Goal: Transaction & Acquisition: Subscribe to service/newsletter

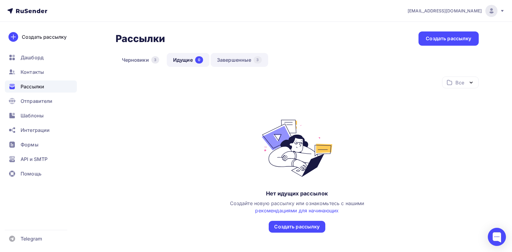
click at [237, 59] on link "Завершенные 3" at bounding box center [239, 60] width 57 height 14
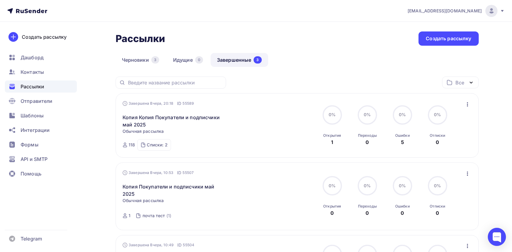
click at [250, 103] on icon "button" at bounding box center [467, 104] width 1 height 4
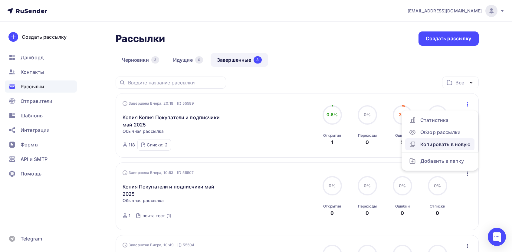
click at [250, 141] on link "Копировать в новую" at bounding box center [439, 144] width 69 height 12
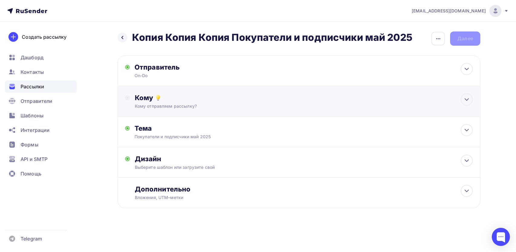
click at [250, 97] on div "Кому" at bounding box center [304, 97] width 338 height 8
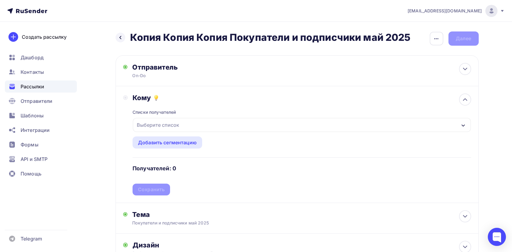
click at [162, 125] on div "Выберите список" at bounding box center [157, 124] width 47 height 11
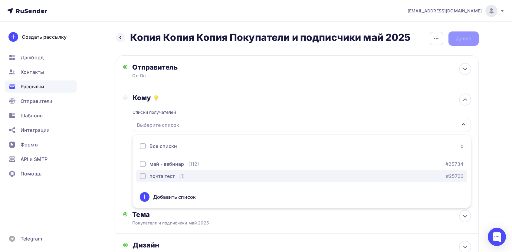
click at [161, 176] on div "почта тест" at bounding box center [161, 175] width 25 height 7
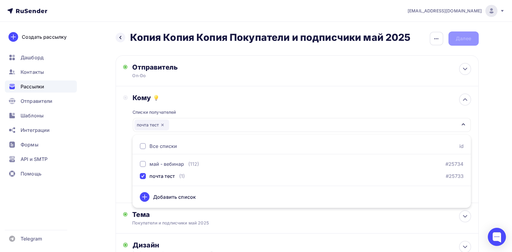
click at [111, 141] on div "Назад Копия Копия Копия Покупатели и подписчики май 2025 Копия Копия Копия Поку…" at bounding box center [256, 178] width 496 height 312
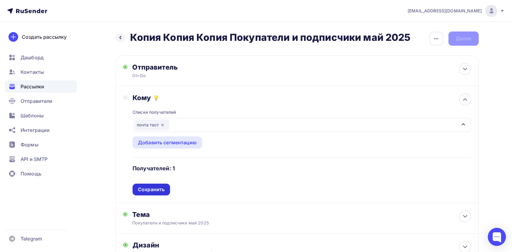
click at [153, 187] on div "Списки получателей почта тест Все списки id май - вебинар (112) #25734 почта те…" at bounding box center [301, 148] width 338 height 93
click at [152, 187] on div "Сохранить" at bounding box center [151, 189] width 27 height 7
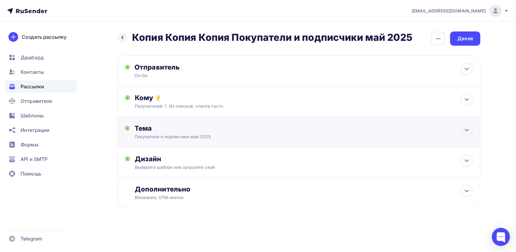
click at [162, 141] on div "Тема Покупатели и подписчики май 2025 Тема * Покупатели и подписчики май 2025 Р…" at bounding box center [299, 132] width 363 height 31
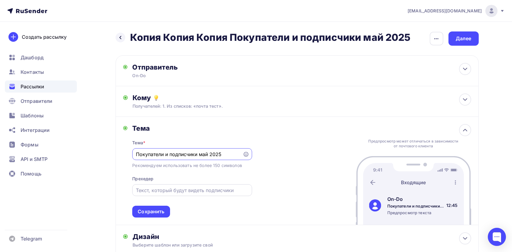
paste input "ы хотим, чтобы вы успешно начали и развили свой бизнес до стабильного успеха"
type input "Мы хотим, чтобы вы успешно начали и развили свой бизнес до стабильного успеха"
click at [182, 185] on div at bounding box center [191, 190] width 119 height 12
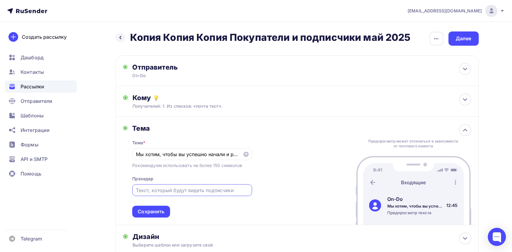
click at [179, 188] on input "text" at bounding box center [192, 190] width 113 height 7
paste input "Какой вы получите результат"
type input "Какой вы получите результат"
click at [153, 209] on div "Сохранить" at bounding box center [151, 211] width 27 height 7
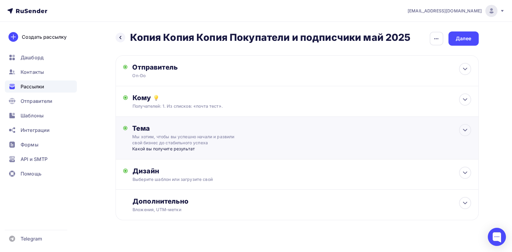
click at [168, 138] on div "Мы хотим, чтобы вы успешно начали и развили свой бизнес до стабильного успеха" at bounding box center [186, 140] width 108 height 12
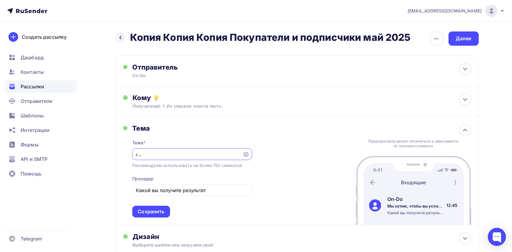
paste input "ечтаете о красивых фотографиях из путешествий?"
type input "Мечтаете о красивых фотографиях из путешествий?"
click at [183, 190] on input "Какой вы получите результат" at bounding box center [192, 190] width 113 height 7
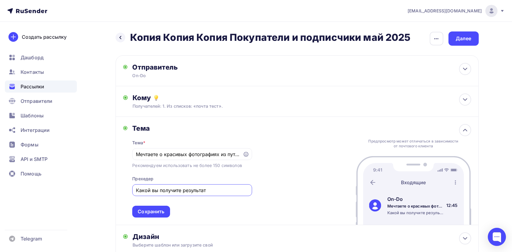
click at [183, 190] on input "Какой вы получите результат" at bounding box center [192, 190] width 113 height 7
paste input "Вебинар по тревел-фотографии для вас!"
type input "Вебинар по тревел-фотографии для вас!"
click at [151, 216] on div "Сохранить" at bounding box center [151, 212] width 38 height 12
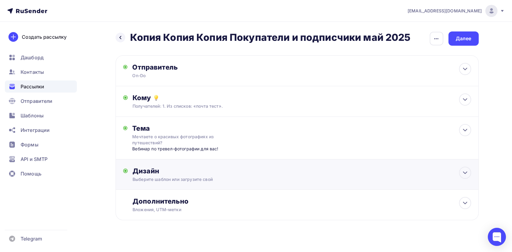
click at [180, 182] on div "Выберите шаблон или загрузите свой" at bounding box center [284, 179] width 305 height 6
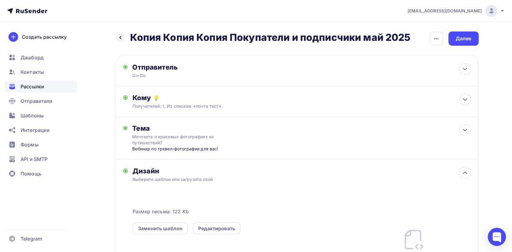
scroll to position [80, 0]
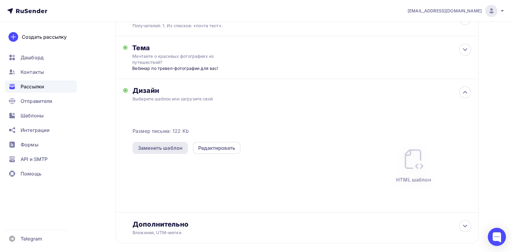
click at [165, 153] on div "Заменить шаблон" at bounding box center [159, 148] width 55 height 12
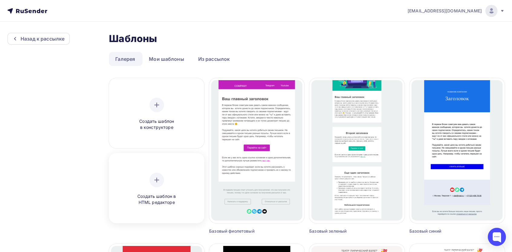
click at [164, 169] on div "Создать шаблон в HTML редакторе" at bounding box center [156, 189] width 91 height 68
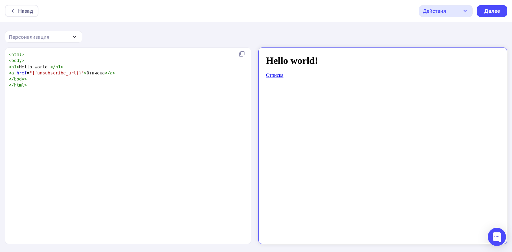
click at [179, 131] on div "xxxxxxxxxx < html > < body > < h1 > Hello world! </ h1 > < a href = "{{unsubscr…" at bounding box center [134, 153] width 253 height 206
type textarea "<html> <body> <h1>Hello world!</h1> <a href="{{unsubscribe_url}}">Отписка</a> <…"
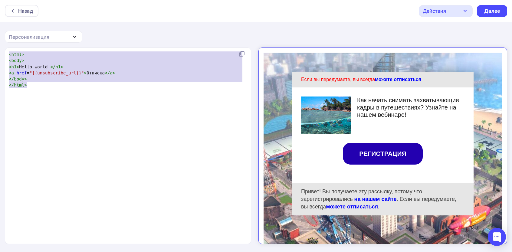
scroll to position [1076, 0]
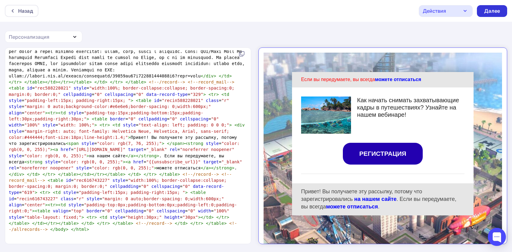
click at [250, 12] on div "Далее" at bounding box center [492, 11] width 16 height 7
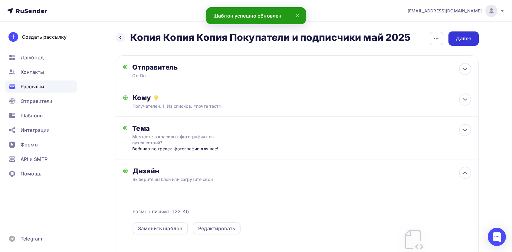
click at [250, 39] on div "Далее" at bounding box center [463, 38] width 30 height 14
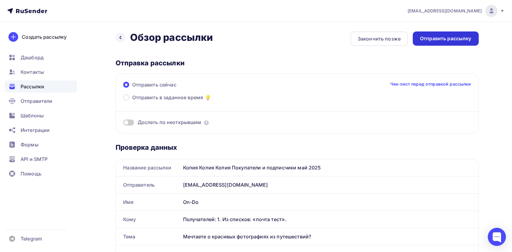
click at [250, 38] on div "Отправить рассылку" at bounding box center [445, 38] width 51 height 7
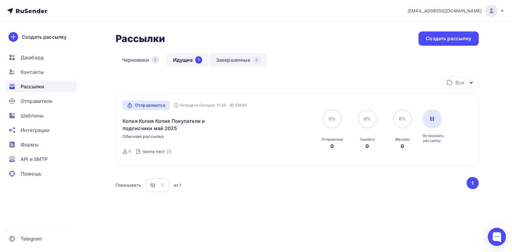
click at [234, 63] on link "Завершенные 3" at bounding box center [238, 60] width 57 height 14
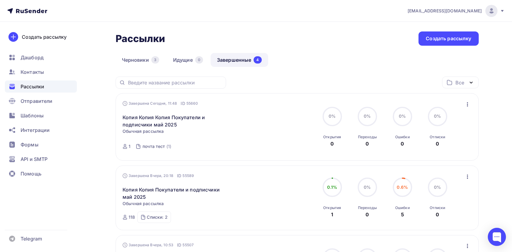
click at [250, 105] on icon "button" at bounding box center [467, 104] width 7 height 7
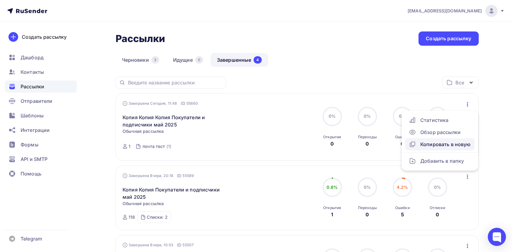
click at [250, 141] on div "Копировать в новую" at bounding box center [440, 144] width 62 height 7
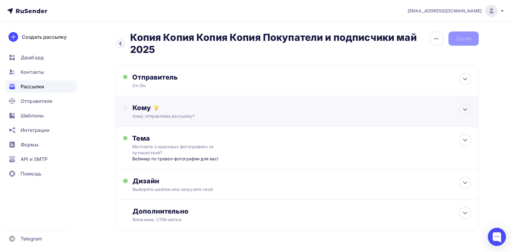
click at [165, 117] on div "Кому отправляем рассылку?" at bounding box center [284, 116] width 305 height 6
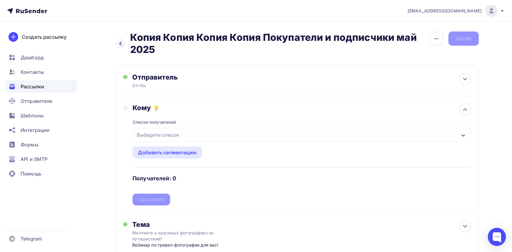
click at [166, 138] on div "Выберите список" at bounding box center [157, 134] width 47 height 11
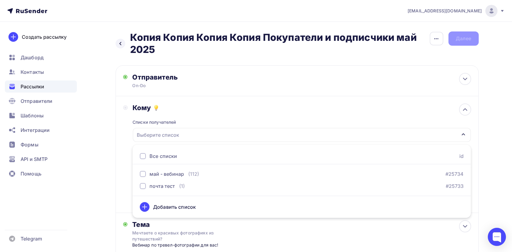
click at [157, 154] on div "Все списки" at bounding box center [163, 155] width 28 height 7
click at [94, 158] on div "Назад Копия Копия Копия Копия Покупатели и подписчики май 2025 Копия Копия Копи…" at bounding box center [256, 189] width 496 height 334
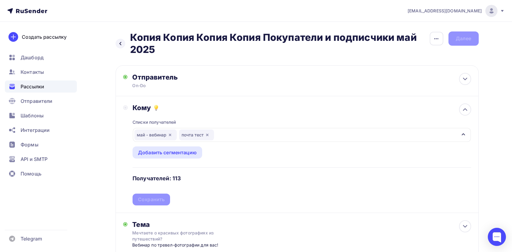
click at [142, 202] on div "Списки получателей [PERSON_NAME] почта тест Все списки id май - вебинар (112) #…" at bounding box center [301, 158] width 338 height 93
click at [145, 201] on div "Сохранить" at bounding box center [151, 199] width 27 height 7
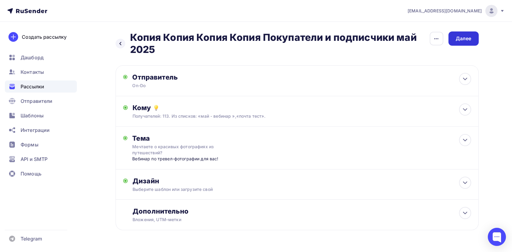
click at [250, 34] on div "Далее" at bounding box center [463, 38] width 30 height 14
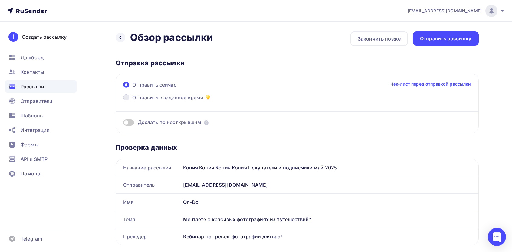
click at [159, 98] on span "Отправить в заданное время" at bounding box center [167, 97] width 71 height 7
click at [132, 101] on input "Отправить в заданное время" at bounding box center [132, 101] width 0 height 0
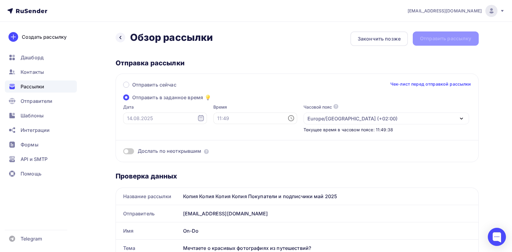
click at [250, 120] on div "Europe/[GEOGRAPHIC_DATA] (+02:00)" at bounding box center [352, 118] width 90 height 7
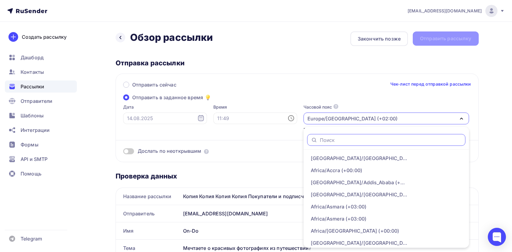
click at [250, 137] on input "text" at bounding box center [391, 140] width 142 height 7
type input "mosc"
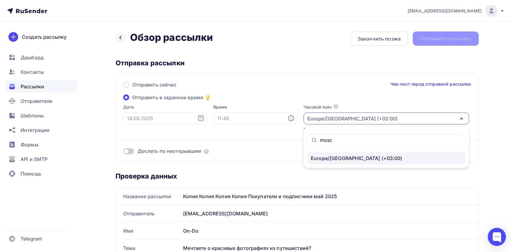
click at [250, 152] on link "Europe/[GEOGRAPHIC_DATA] (+03:00)" at bounding box center [386, 158] width 158 height 12
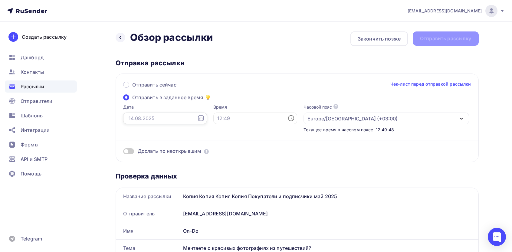
click at [161, 118] on input "text" at bounding box center [165, 118] width 84 height 11
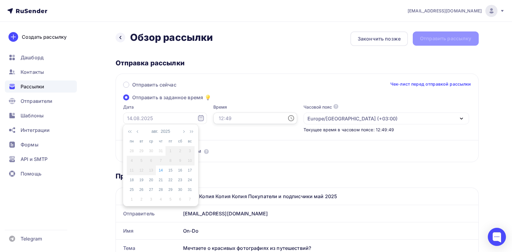
click at [233, 114] on input "text" at bounding box center [255, 118] width 84 height 11
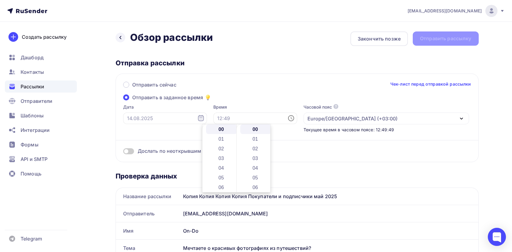
click at [143, 112] on div "Дата" at bounding box center [165, 118] width 84 height 29
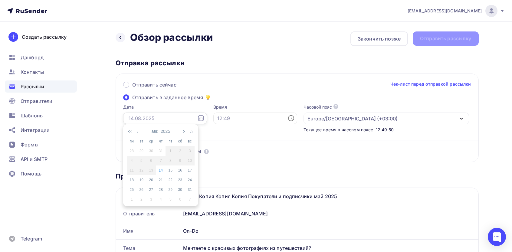
click at [148, 117] on input "text" at bounding box center [165, 118] width 84 height 11
drag, startPoint x: 159, startPoint y: 171, endPoint x: 189, endPoint y: 143, distance: 40.9
click at [159, 171] on div "14" at bounding box center [161, 170] width 10 height 5
type input "[DATE]"
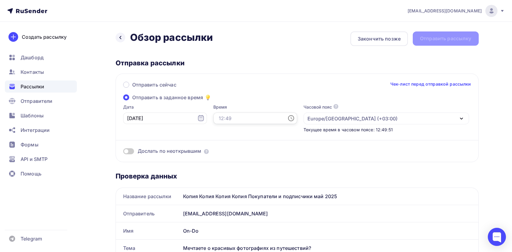
click at [221, 121] on input "text" at bounding box center [255, 118] width 84 height 11
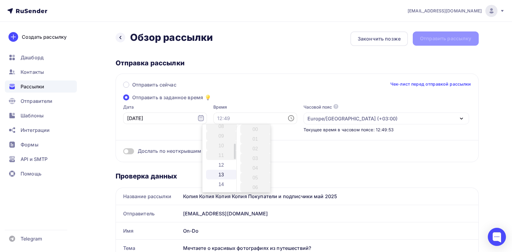
click at [216, 170] on li "13" at bounding box center [221, 175] width 31 height 10
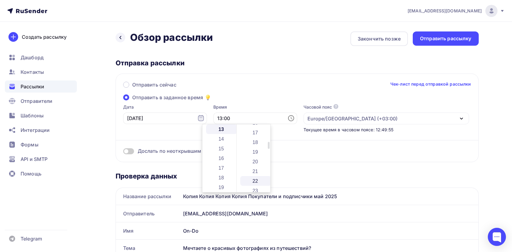
scroll to position [242, 0]
click at [250, 173] on li "30" at bounding box center [255, 178] width 31 height 10
type input "13:30"
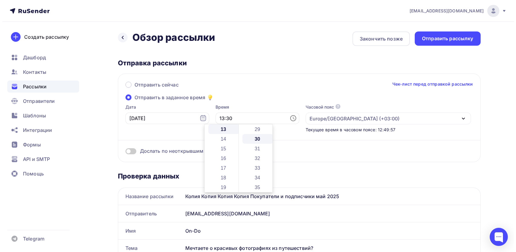
scroll to position [290, 0]
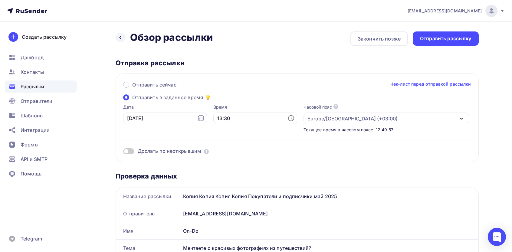
click at [240, 70] on div "Отправка рассылки Отправить сейчас Чек-лист перед отправкой рассылки Отправить …" at bounding box center [297, 110] width 363 height 103
click at [250, 41] on div "Отправить рассылку" at bounding box center [445, 38] width 51 height 7
